Goal: Task Accomplishment & Management: Use online tool/utility

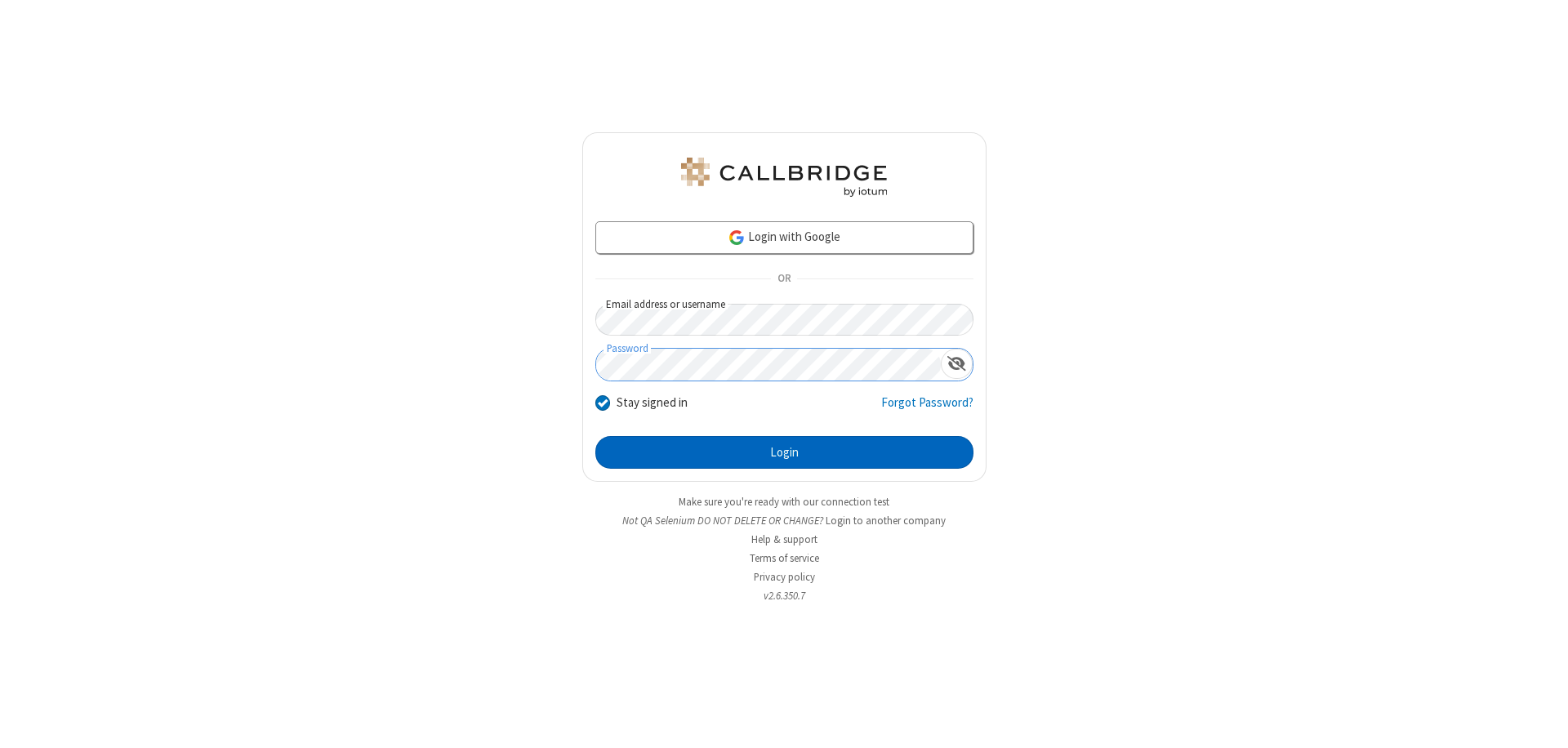
click at [784, 452] on button "Login" at bounding box center [784, 453] width 378 height 33
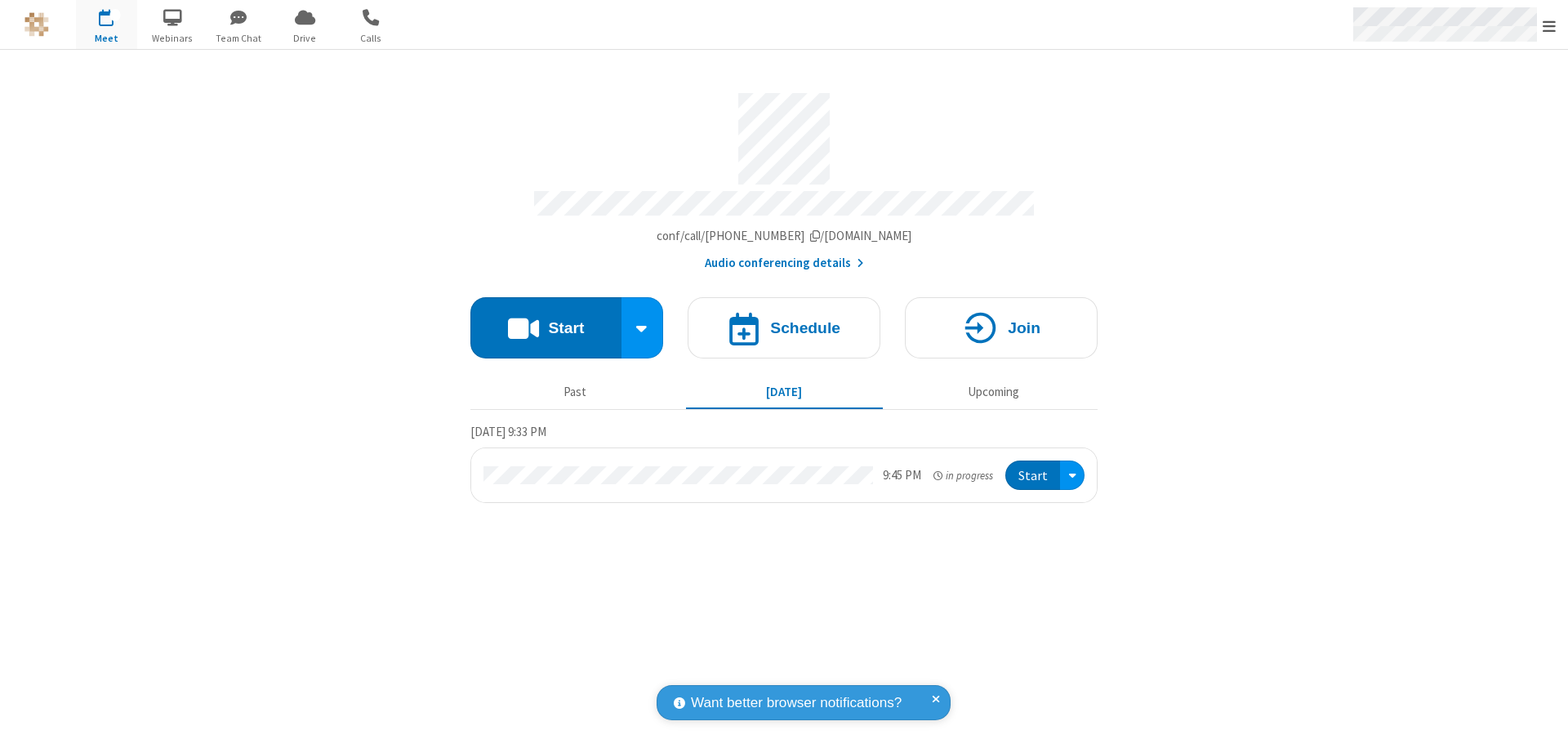
click at [1549, 25] on span "Open menu" at bounding box center [1548, 26] width 13 height 16
click at [304, 38] on span "Drive" at bounding box center [304, 38] width 61 height 15
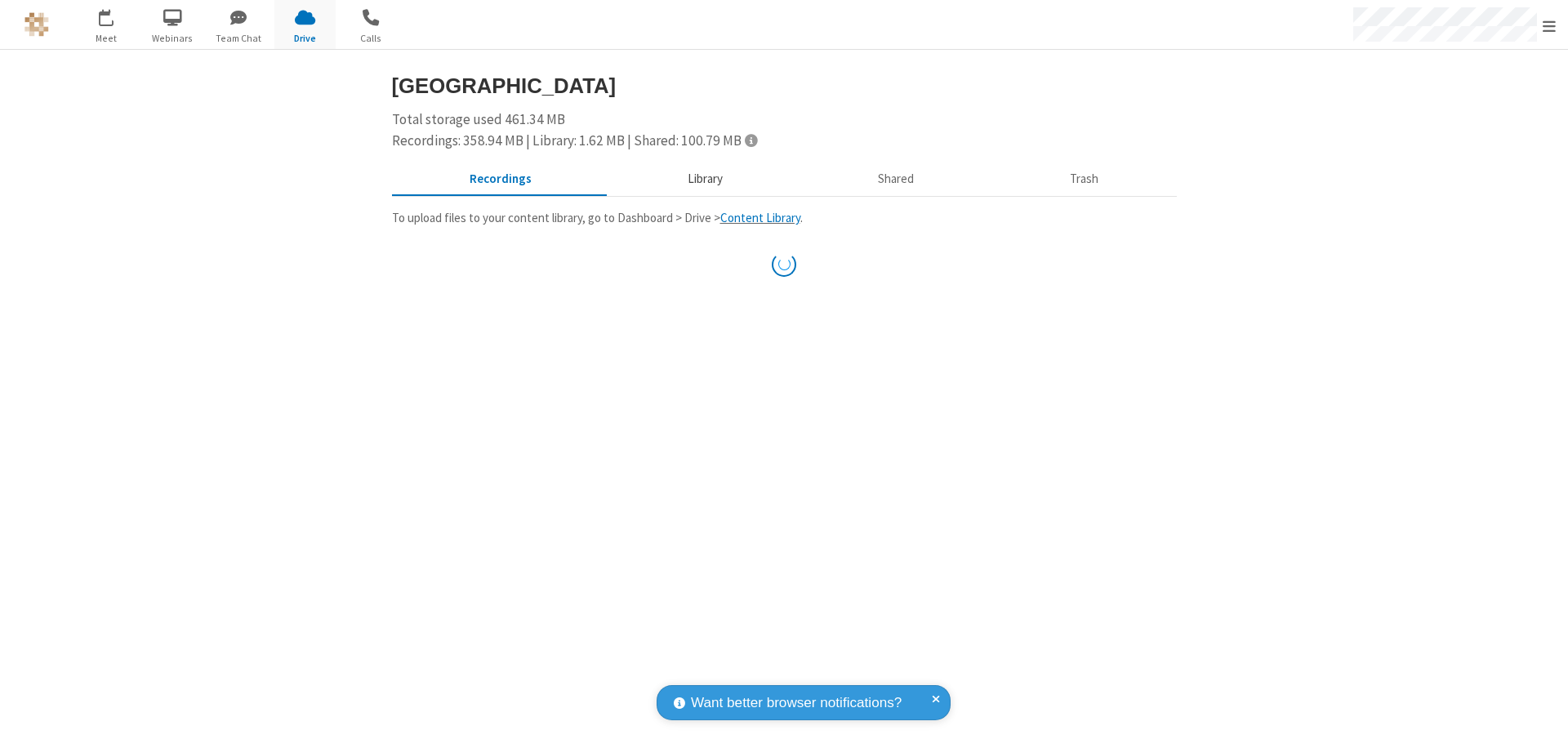
click at [702, 179] on button "Library" at bounding box center [705, 179] width 191 height 31
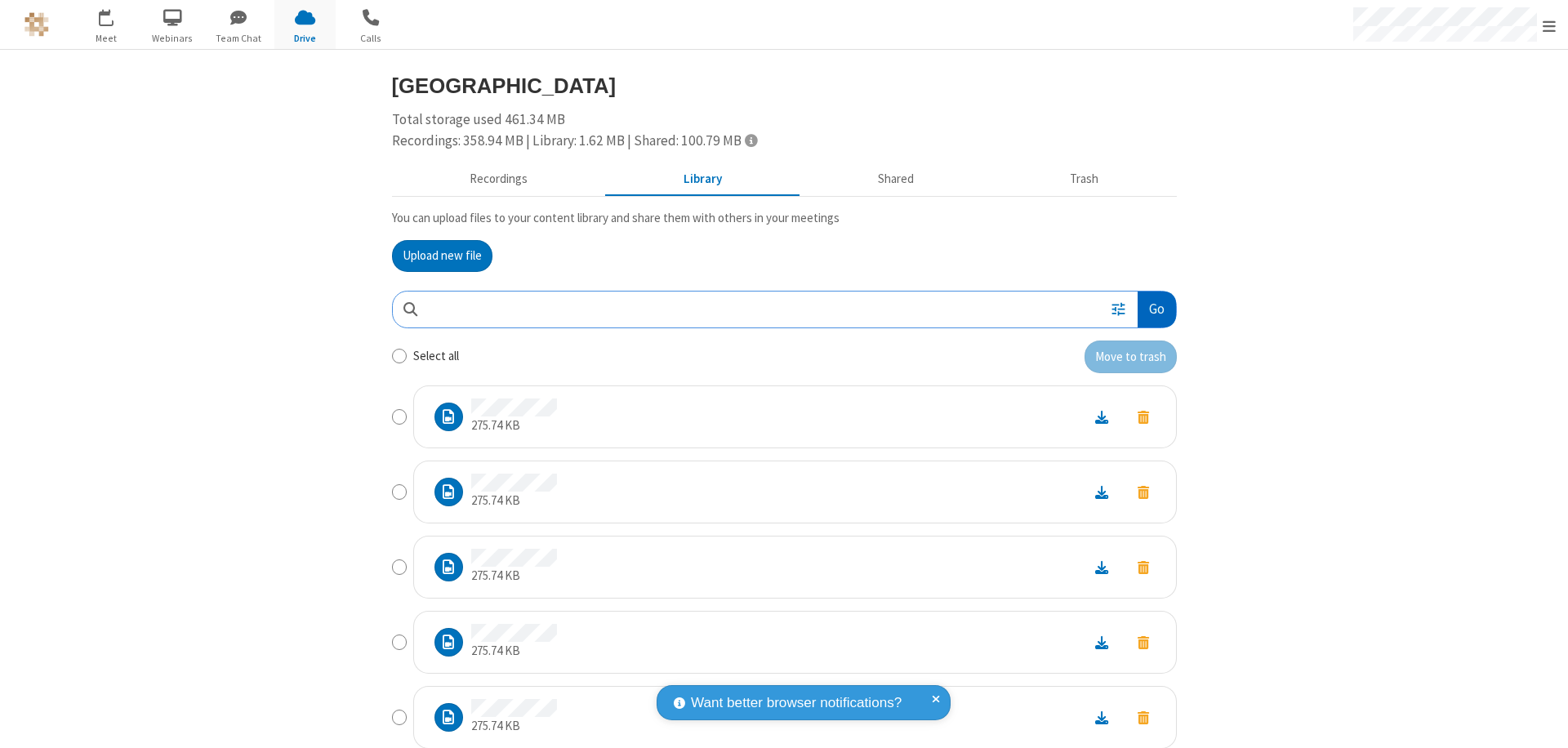
click at [1150, 309] on button "Go" at bounding box center [1157, 310] width 38 height 37
click at [436, 255] on button "Upload new file" at bounding box center [442, 256] width 100 height 33
